Goal: Task Accomplishment & Management: Complete application form

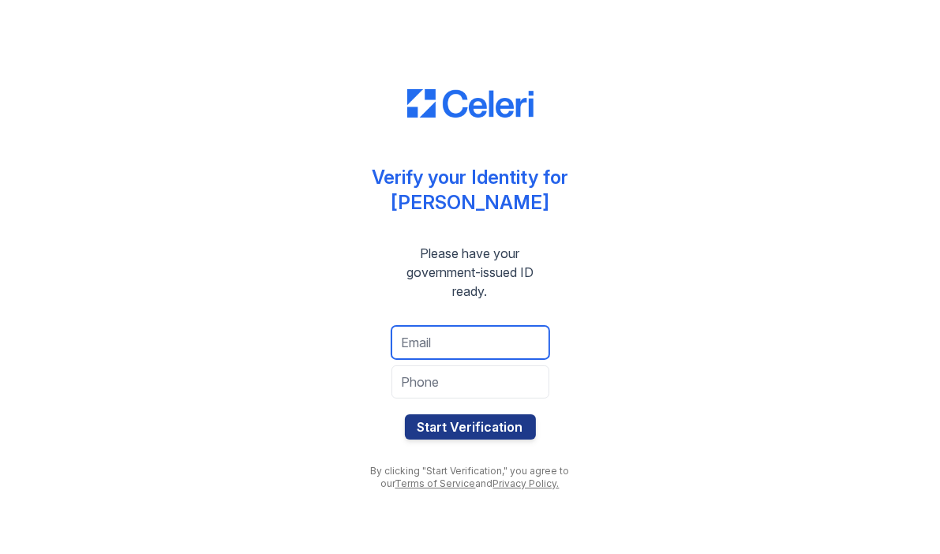
click at [511, 351] on input "email" at bounding box center [471, 342] width 158 height 33
type input "[EMAIL_ADDRESS][DOMAIN_NAME]"
type input "2039742641"
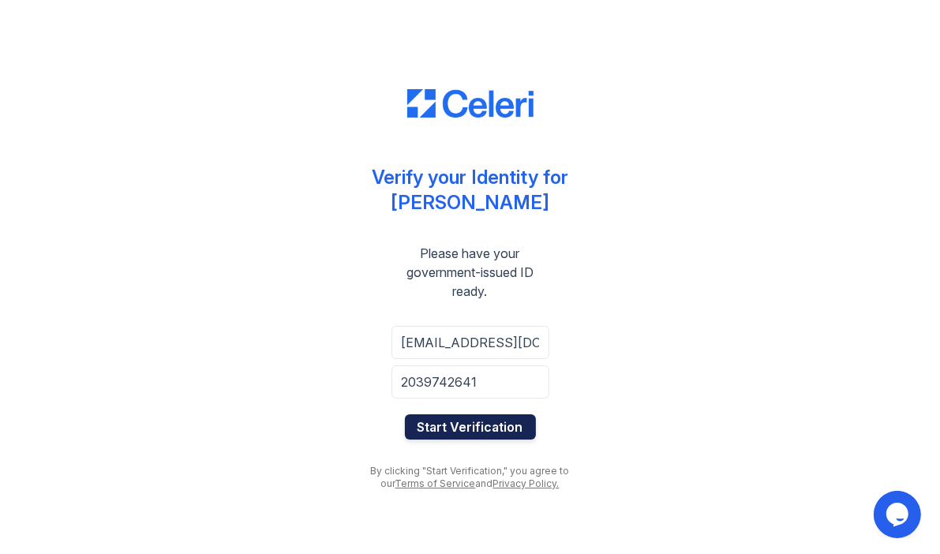
click at [475, 433] on button "Start Verification" at bounding box center [470, 427] width 131 height 25
